Goal: Transaction & Acquisition: Purchase product/service

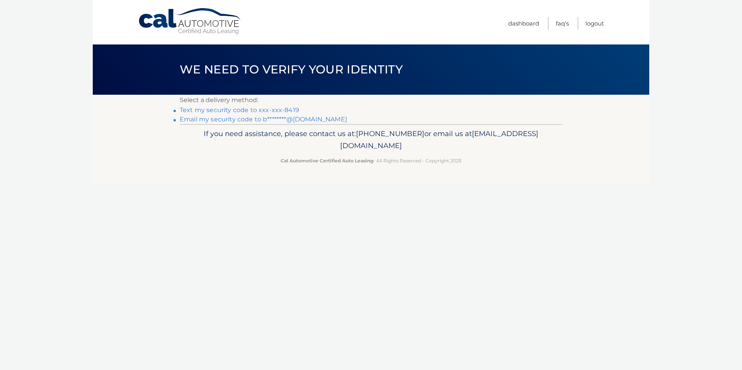
click at [244, 120] on link "Email my security code to b********@hotmail.com" at bounding box center [263, 119] width 167 height 7
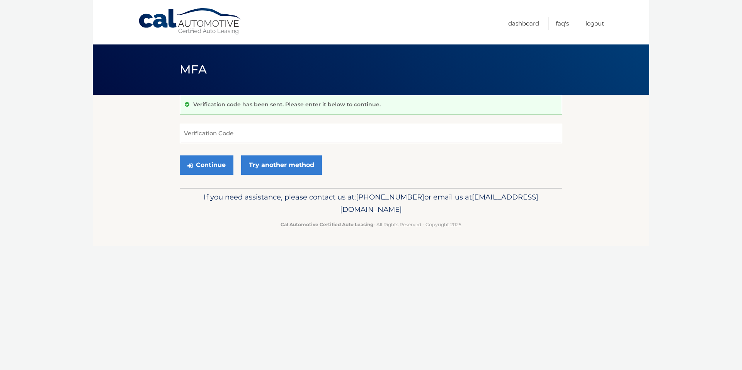
click at [264, 129] on input "Verification Code" at bounding box center [371, 133] width 383 height 19
click at [633, 311] on div "Cal Automotive Menu Dashboard FAQ's Logout MFA" at bounding box center [371, 185] width 557 height 370
click at [275, 163] on link "Try another method" at bounding box center [281, 164] width 81 height 19
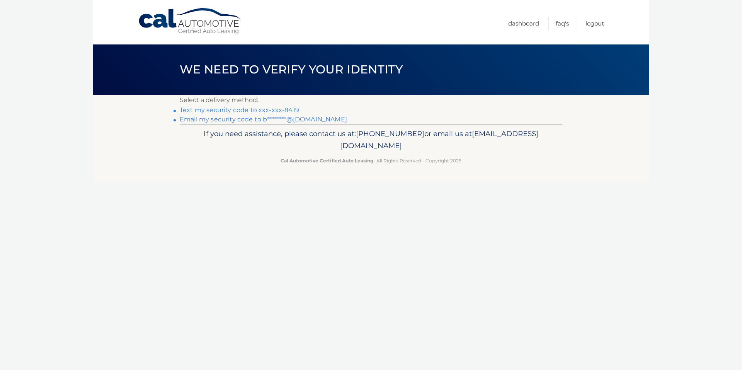
click at [287, 109] on link "Text my security code to xxx-xxx-8419" at bounding box center [239, 109] width 119 height 7
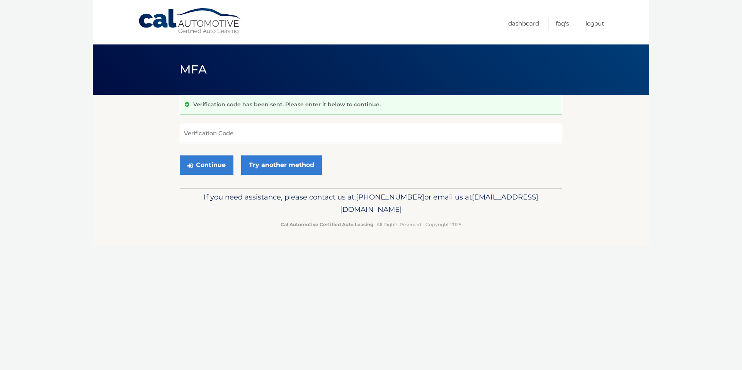
click at [215, 134] on input "Verification Code" at bounding box center [371, 133] width 383 height 19
type input "523377"
click at [206, 164] on button "Continue" at bounding box center [207, 164] width 54 height 19
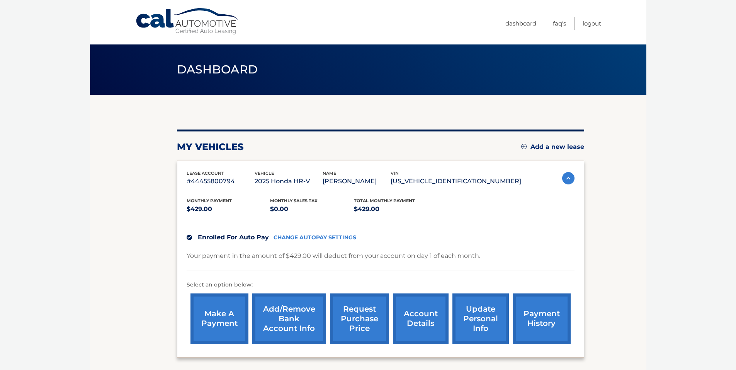
click at [219, 320] on link "make a payment" at bounding box center [220, 318] width 58 height 51
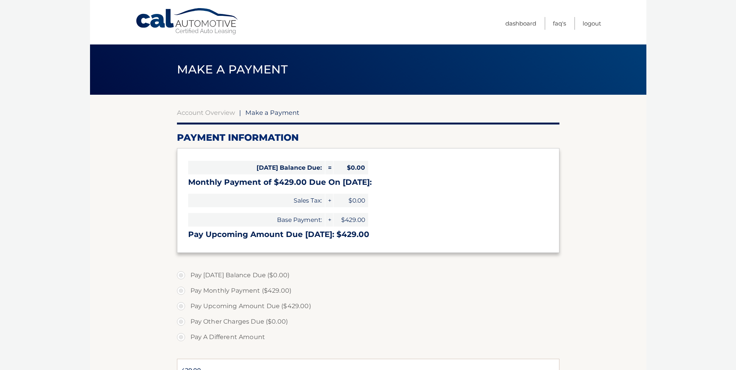
select select "MTVlZjRkNmUtMzJjZi00ODUzLWI0ODktOWY1MmMxMTUyNGU5"
